Goal: Task Accomplishment & Management: Complete application form

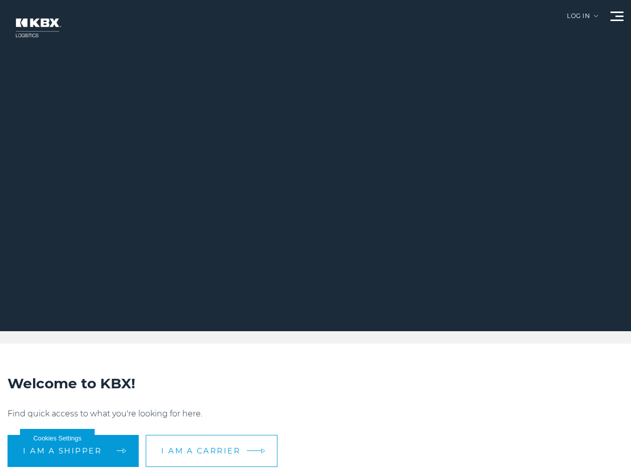
click at [237, 456] on link "I am a carrier" at bounding box center [212, 451] width 132 height 32
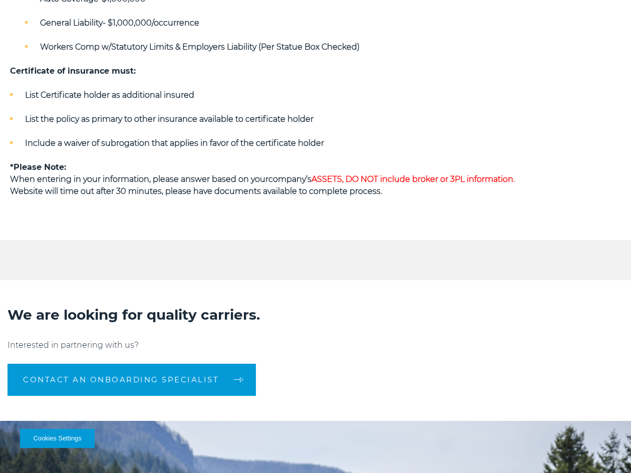
scroll to position [752, 0]
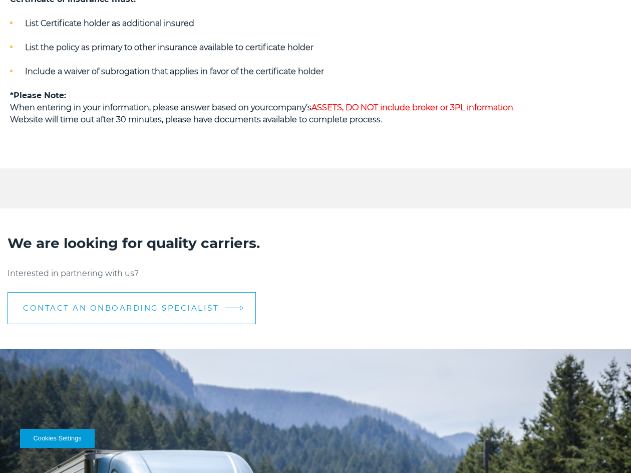
click at [149, 304] on span "CONTACT AN ONBOARDING SPECIALIST" at bounding box center [121, 308] width 196 height 8
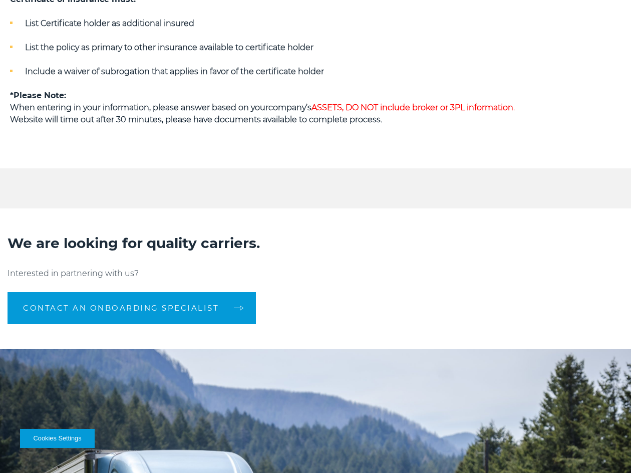
click at [304, 247] on h2 "We are looking for quality carriers." at bounding box center [316, 242] width 616 height 19
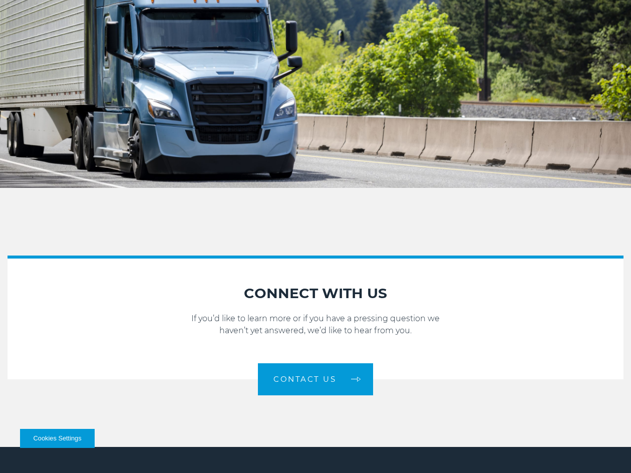
scroll to position [1236, 0]
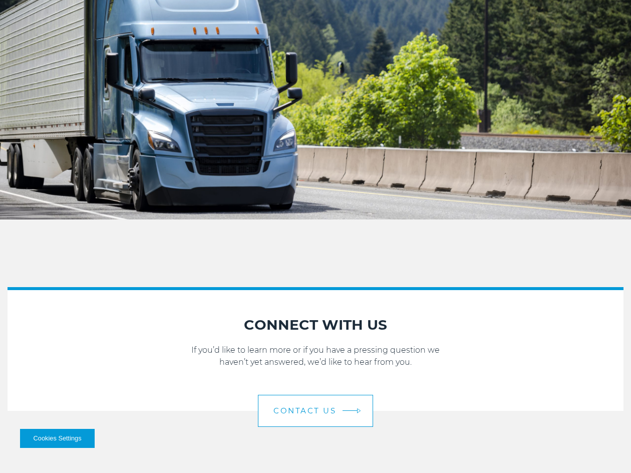
click at [332, 413] on span "Contact Us" at bounding box center [305, 411] width 63 height 8
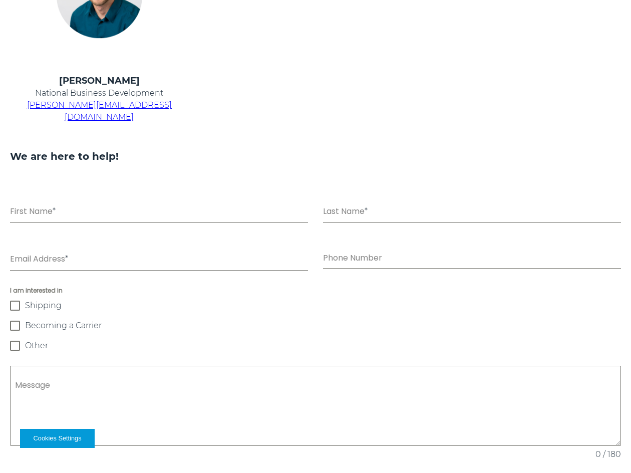
scroll to position [587, 0]
click at [52, 321] on span "Becoming a Carrier" at bounding box center [63, 326] width 77 height 10
click at [73, 254] on input "Email Address *" at bounding box center [159, 261] width 298 height 21
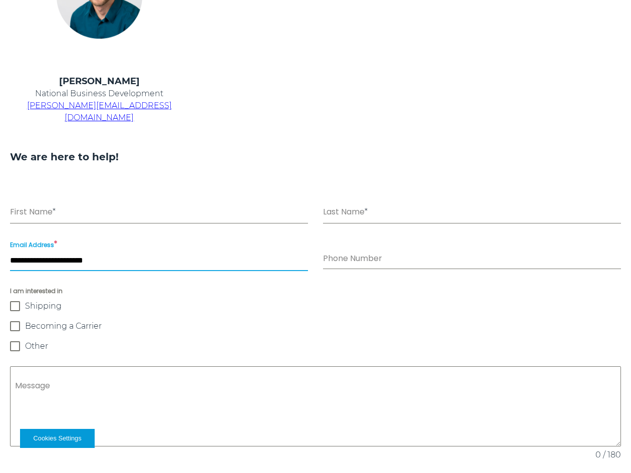
type input "**********"
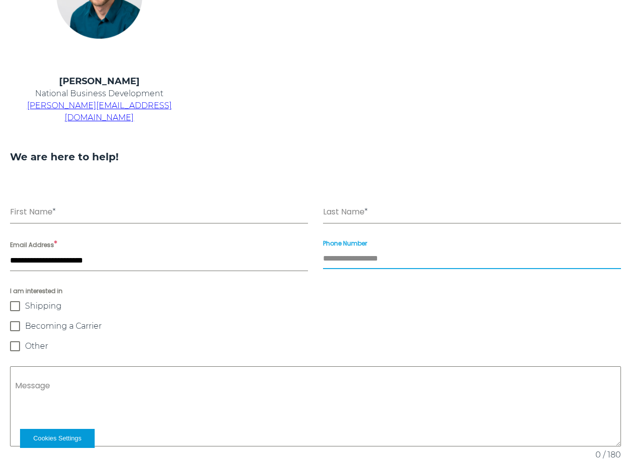
click at [374, 250] on input "Phone Number" at bounding box center [472, 259] width 298 height 21
paste input "**********"
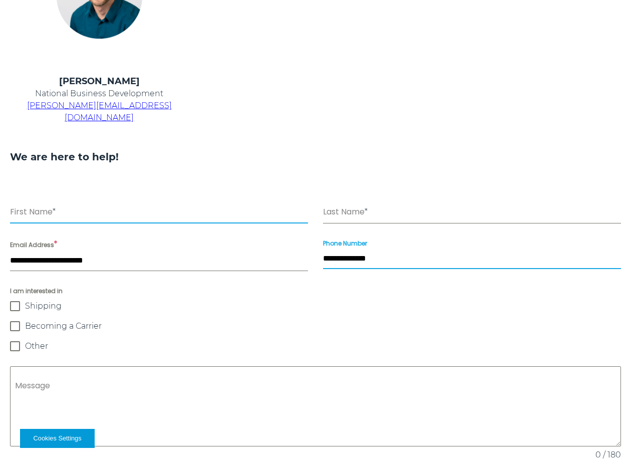
type input "**********"
click at [141, 203] on input "First Name *" at bounding box center [159, 213] width 298 height 21
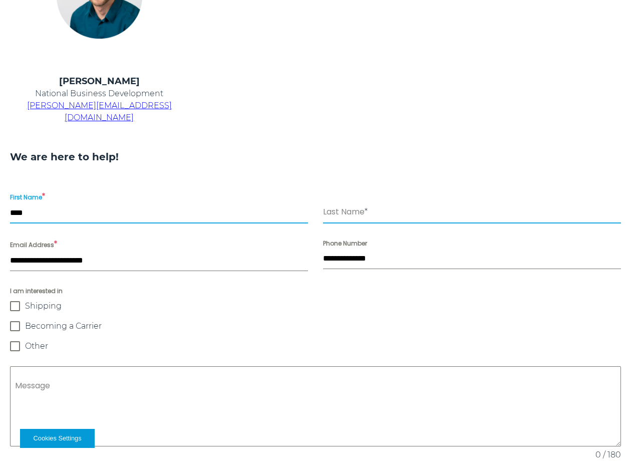
type input "****"
click at [365, 203] on input "Last Name *" at bounding box center [472, 213] width 298 height 21
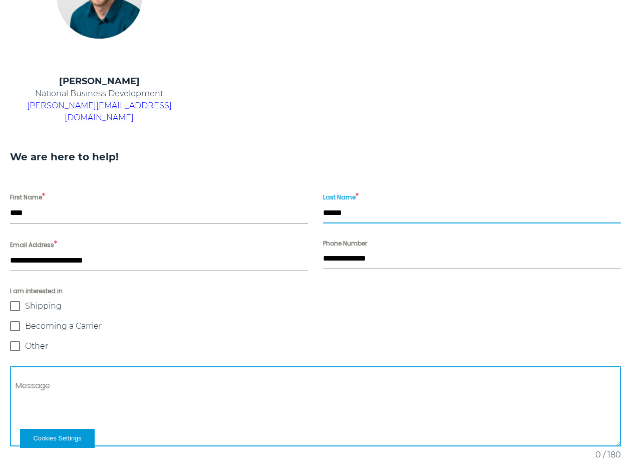
type input "******"
click at [139, 370] on textarea "Message" at bounding box center [315, 406] width 611 height 80
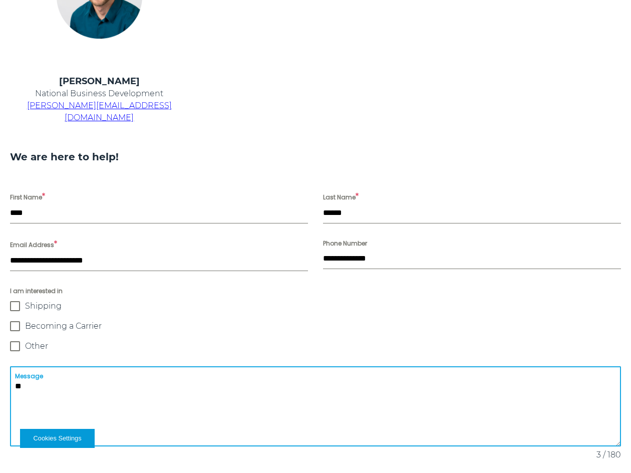
type textarea "*"
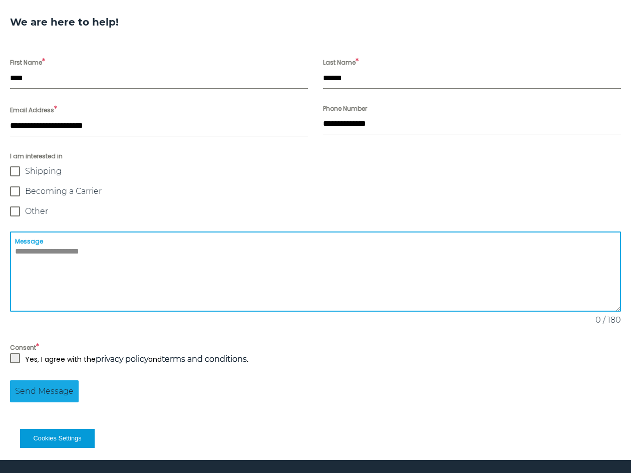
scroll to position [837, 0]
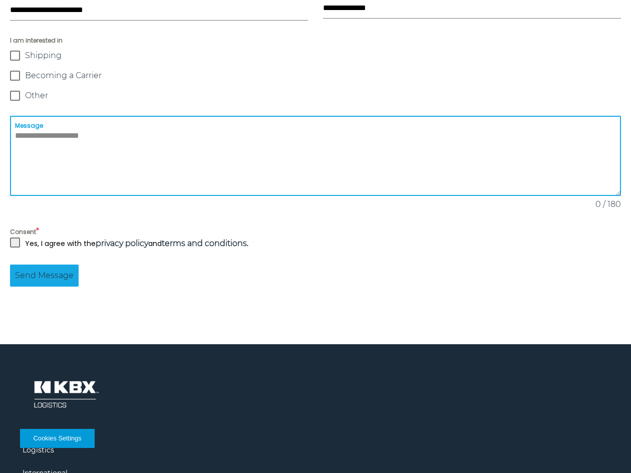
click at [11, 237] on span at bounding box center [15, 242] width 10 height 10
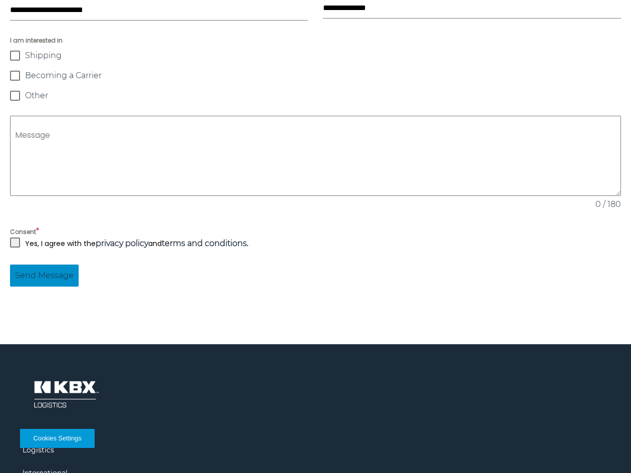
click at [42, 270] on span "Send Message" at bounding box center [44, 276] width 59 height 12
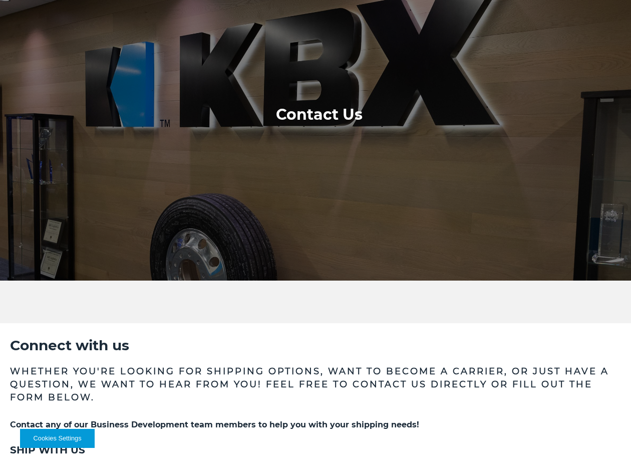
scroll to position [0, 0]
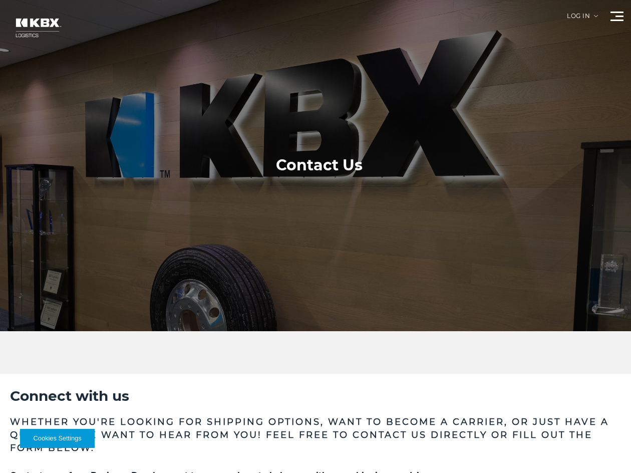
click at [34, 26] on img at bounding box center [38, 28] width 60 height 36
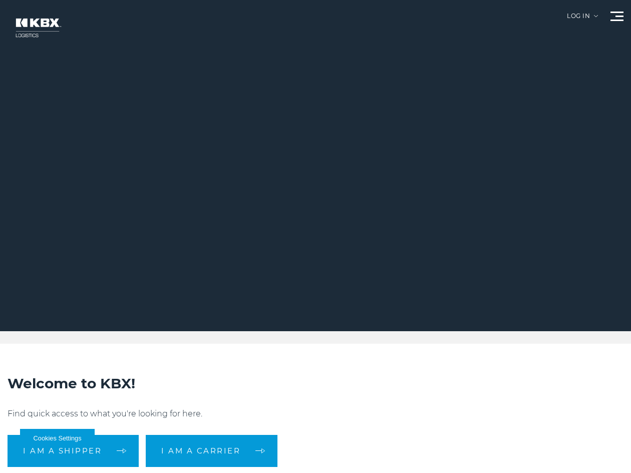
click at [613, 13] on span at bounding box center [617, 13] width 13 height 2
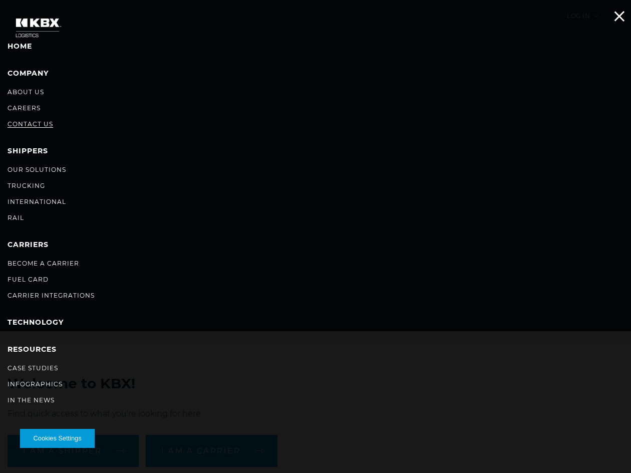
click at [32, 122] on link "Contact Us" at bounding box center [31, 124] width 46 height 8
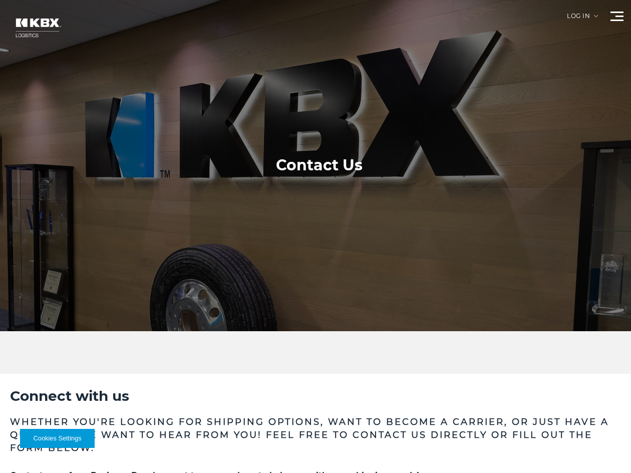
click at [608, 18] on div at bounding box center [319, 165] width 639 height 331
click at [623, 18] on div at bounding box center [617, 17] width 13 height 10
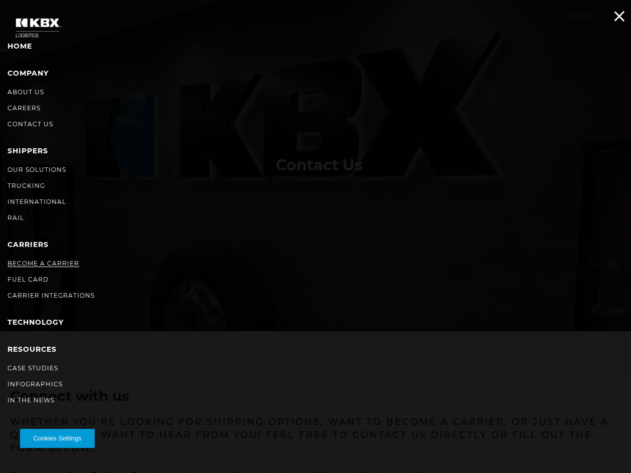
click at [38, 264] on link "Become a Carrier" at bounding box center [44, 264] width 72 height 8
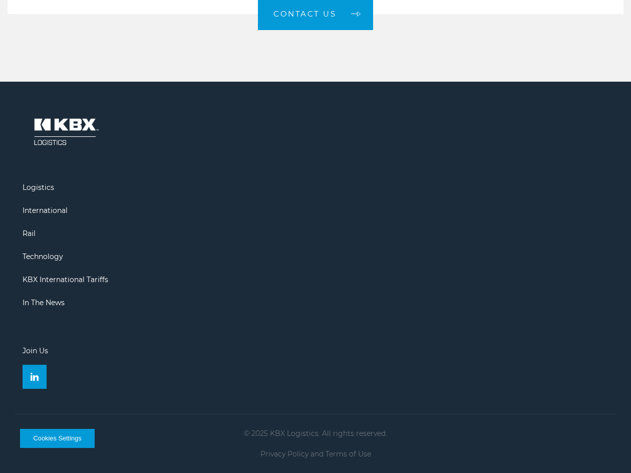
scroll to position [1637, 0]
drag, startPoint x: 274, startPoint y: 434, endPoint x: 318, endPoint y: 432, distance: 44.1
click at [318, 432] on p "© 2025 KBX Logistics. All rights reserved." at bounding box center [315, 433] width 601 height 8
copy p "KBX Logistics"
